Goal: Transaction & Acquisition: Purchase product/service

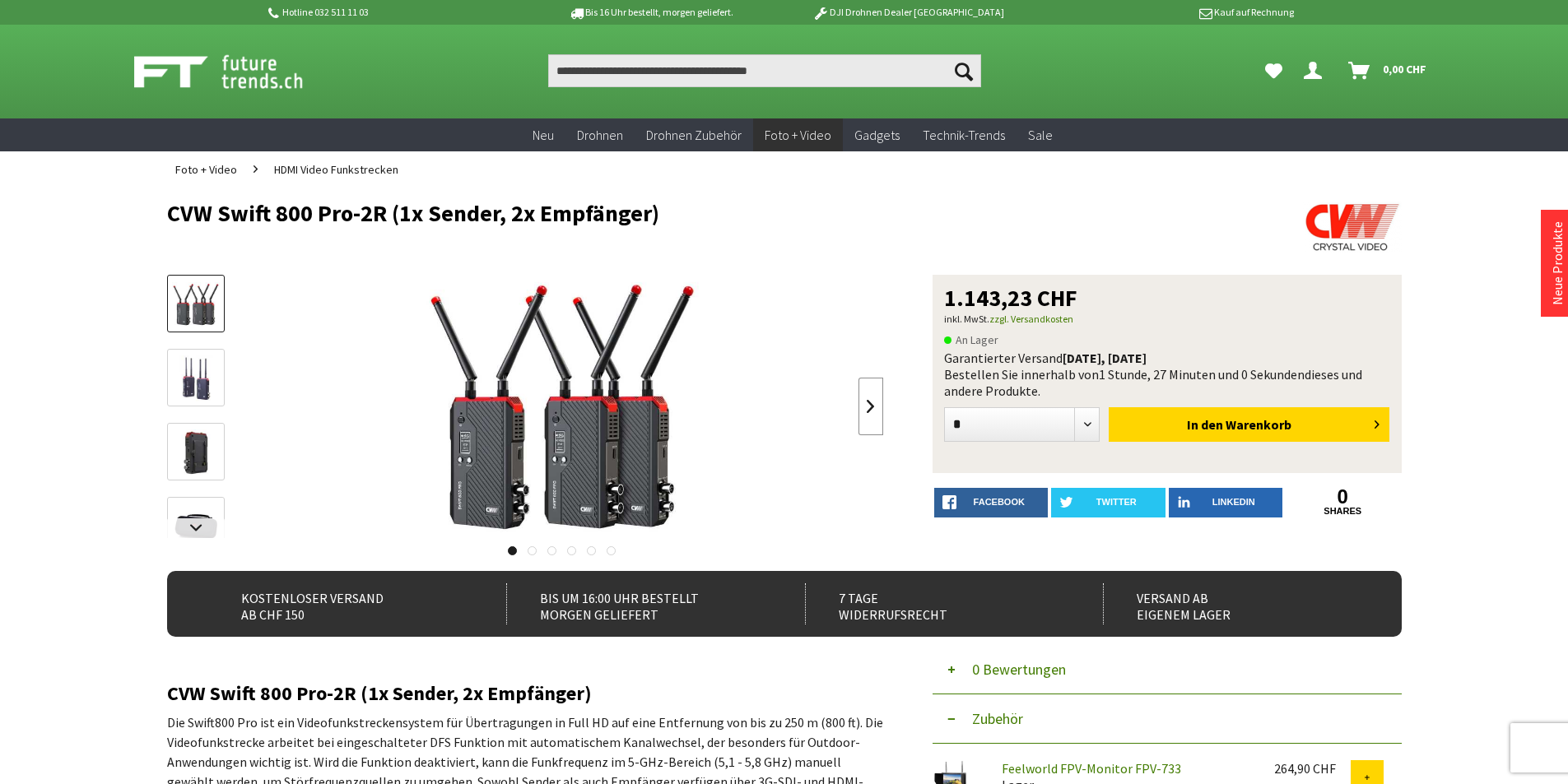
click at [873, 410] on link at bounding box center [871, 406] width 25 height 58
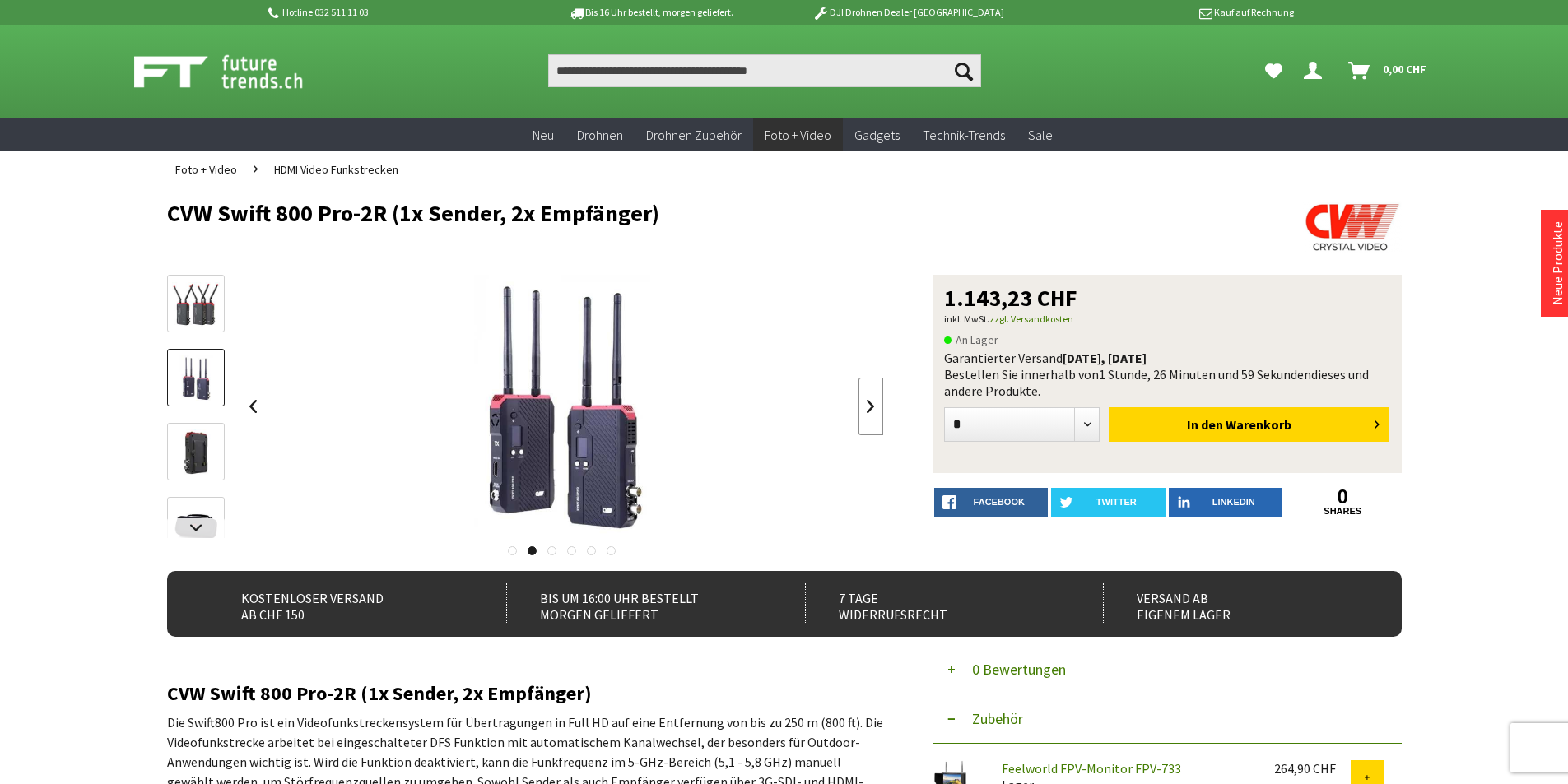
click at [873, 410] on link at bounding box center [871, 406] width 25 height 58
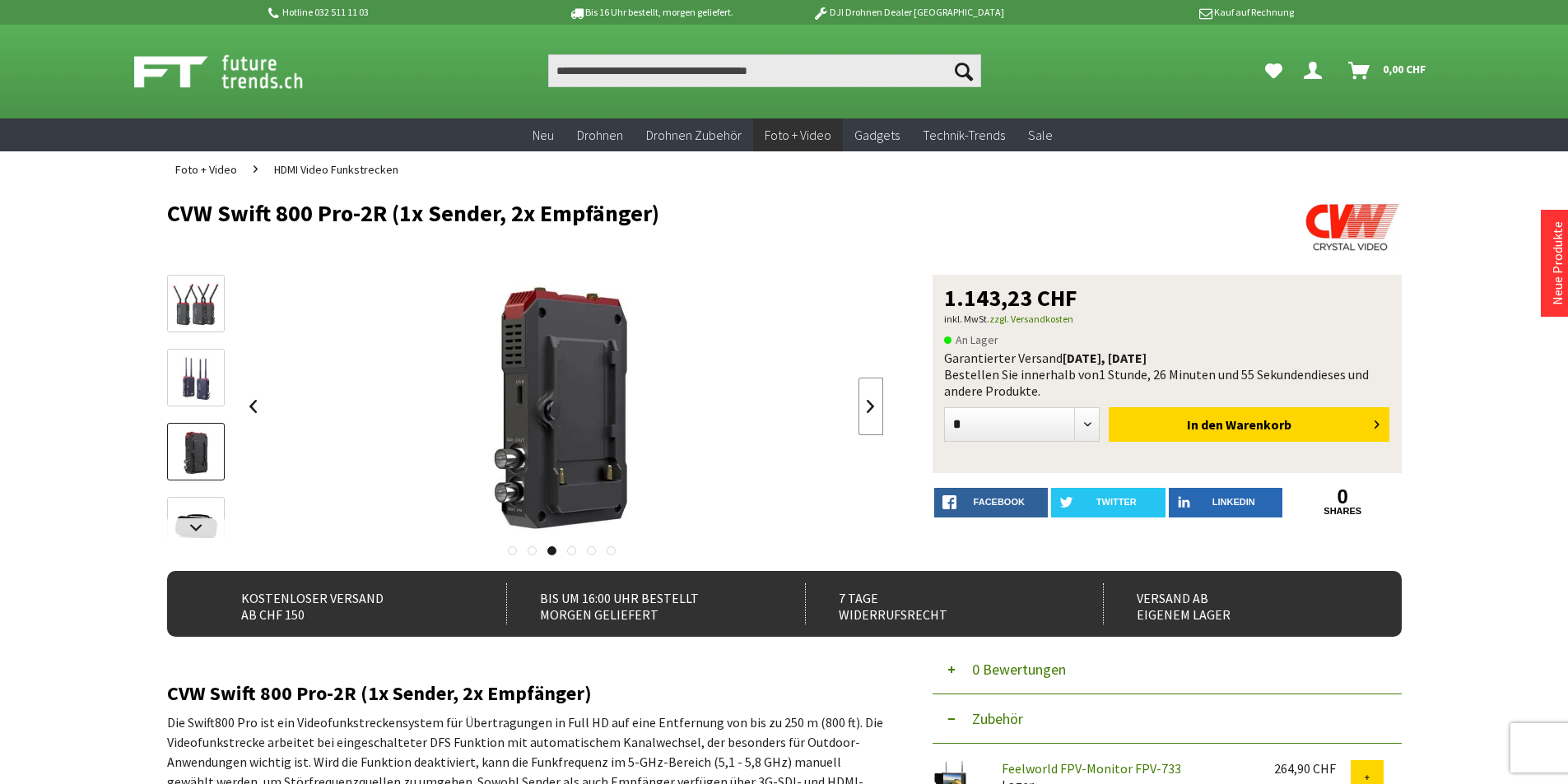
click at [873, 410] on link at bounding box center [871, 406] width 25 height 58
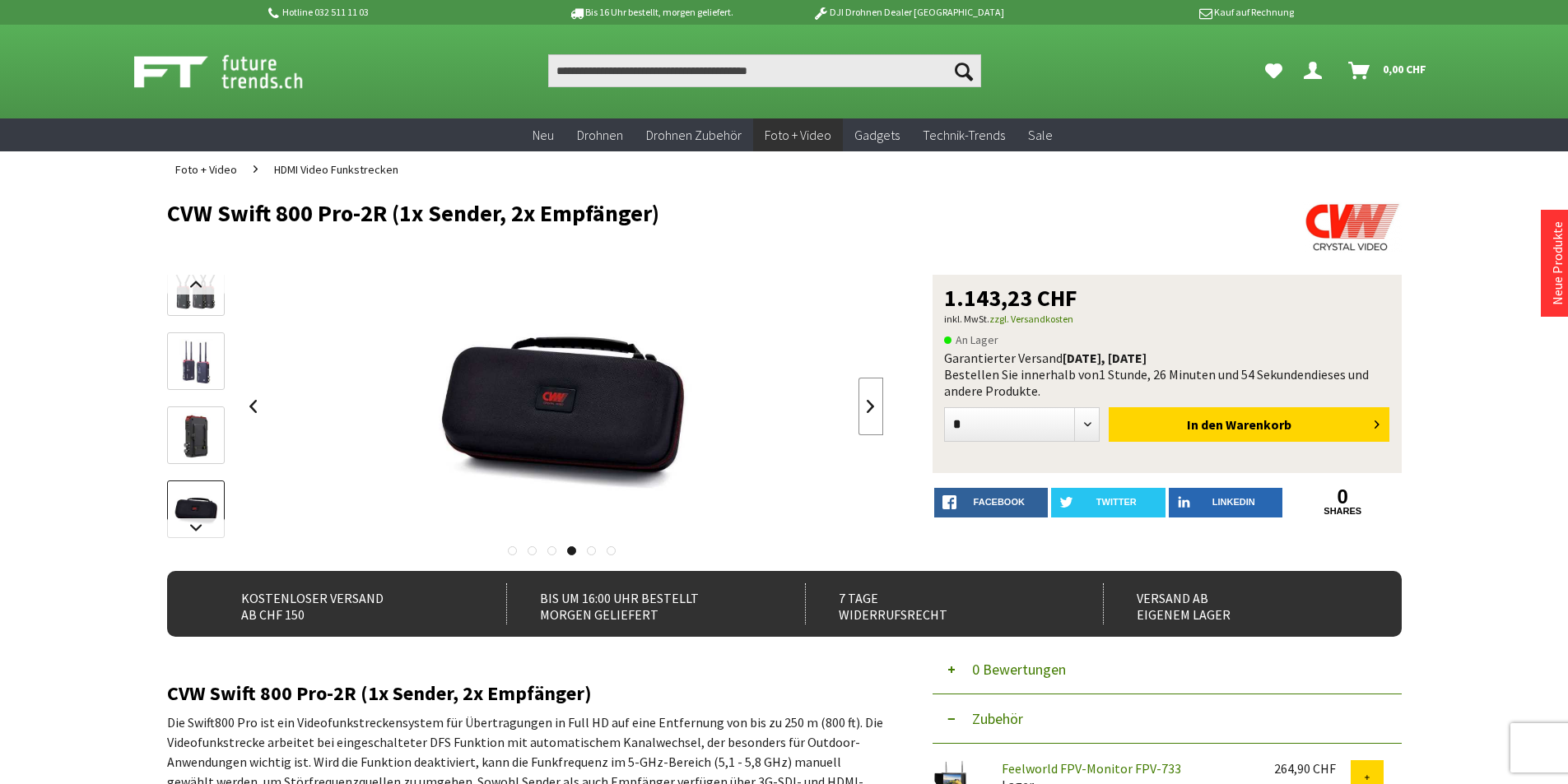
click at [873, 410] on link at bounding box center [871, 406] width 25 height 58
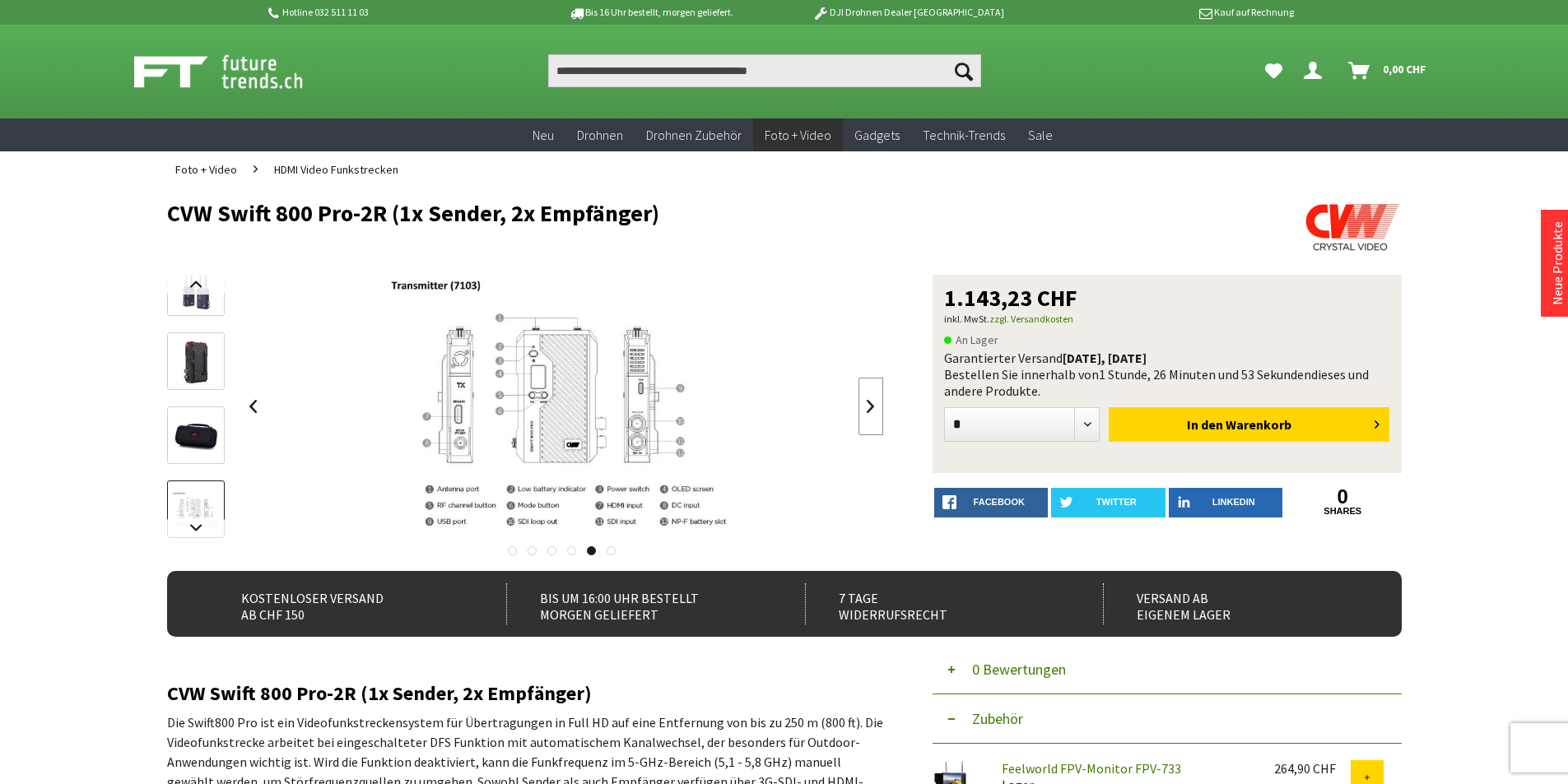
click at [873, 410] on link at bounding box center [871, 406] width 25 height 58
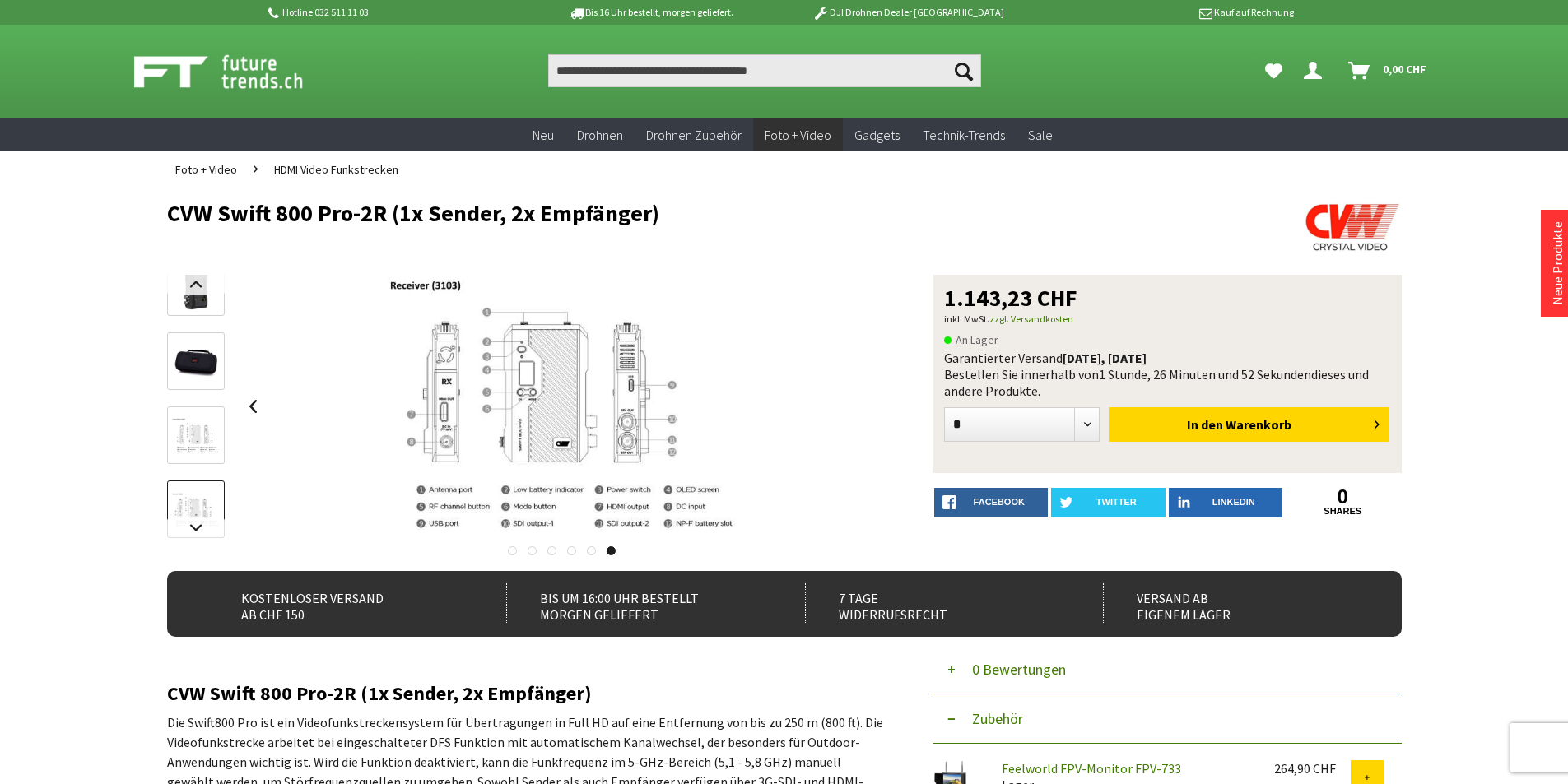
click at [873, 410] on div at bounding box center [562, 406] width 643 height 264
drag, startPoint x: 168, startPoint y: 213, endPoint x: 380, endPoint y: 218, distance: 212.1
click at [380, 218] on h1 "CVW Swift 800 Pro-2R (1x Sender, 2x Empfänger)" at bounding box center [660, 213] width 987 height 25
copy h1 "CVW Swift 800 Pro-2R"
